Goal: Check status: Check status

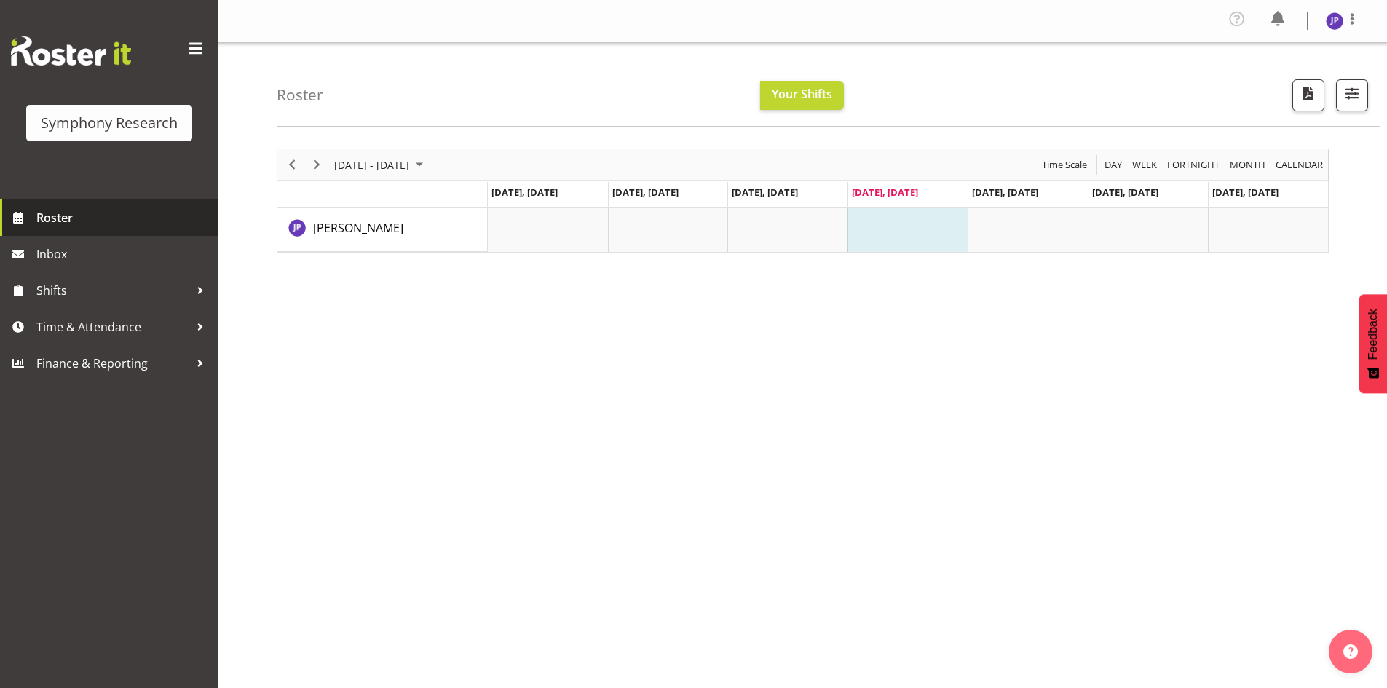
click at [42, 212] on span "Roster" at bounding box center [123, 218] width 175 height 22
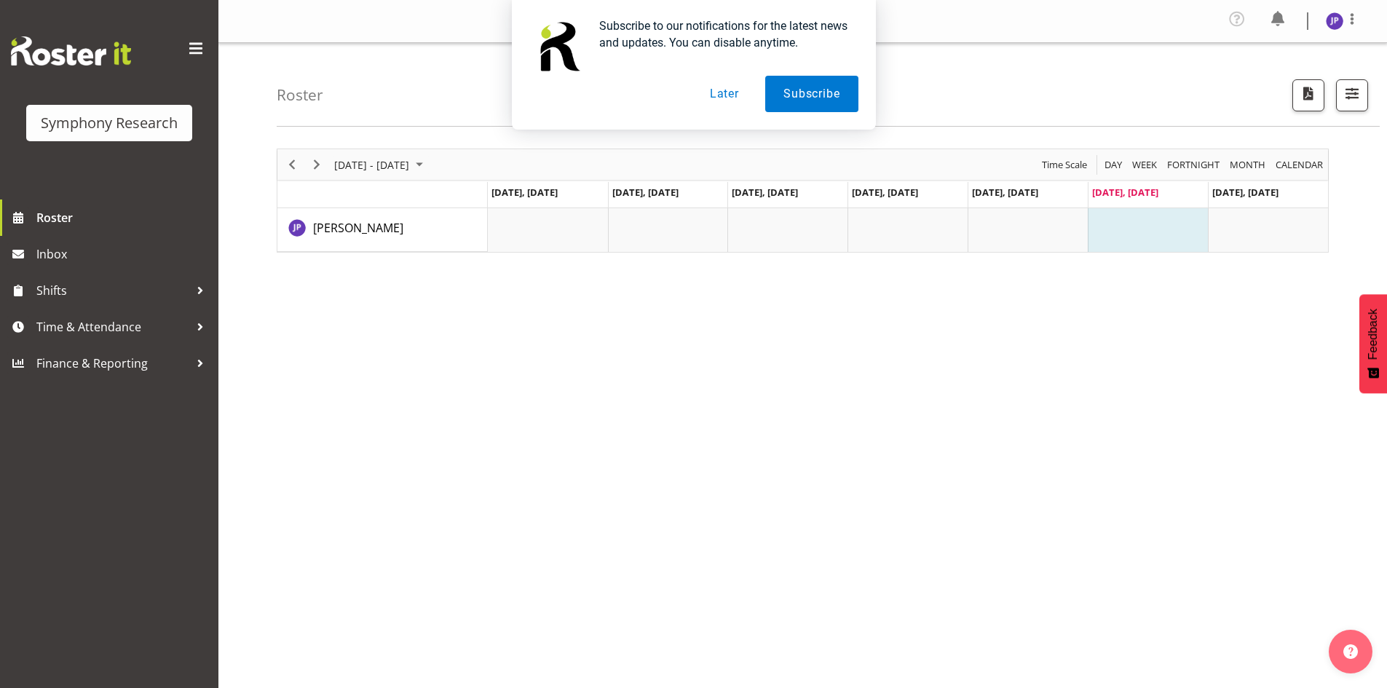
click at [727, 94] on button "Later" at bounding box center [725, 94] width 66 height 36
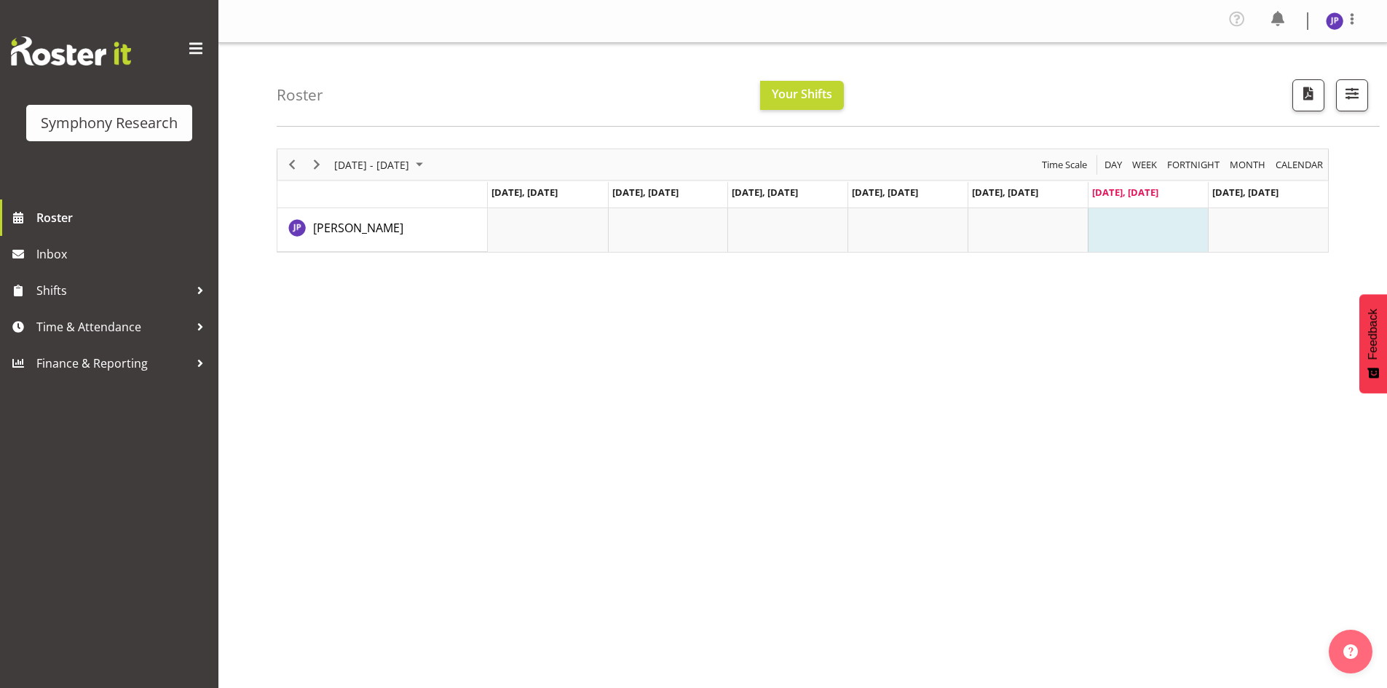
click at [588, 366] on div "August 25 - 31, 2025 Today Day Week Fortnight Month calendar Month Agenda Time …" at bounding box center [832, 429] width 1110 height 582
click at [318, 163] on span "Next" at bounding box center [316, 165] width 17 height 18
